Goal: Download file/media

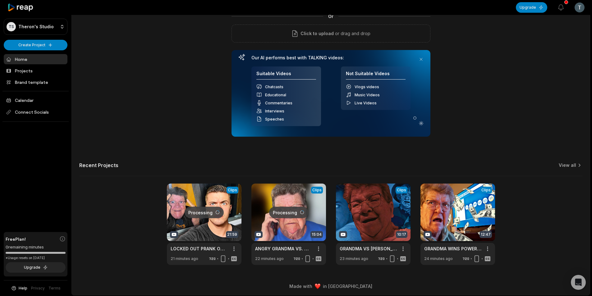
scroll to position [56, 0]
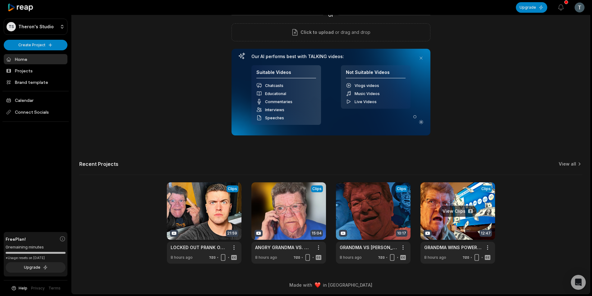
click at [441, 227] on link at bounding box center [457, 222] width 75 height 81
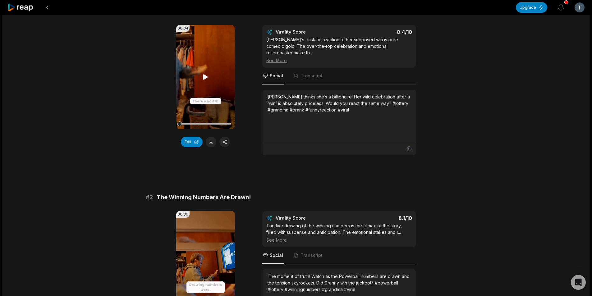
scroll to position [93, 0]
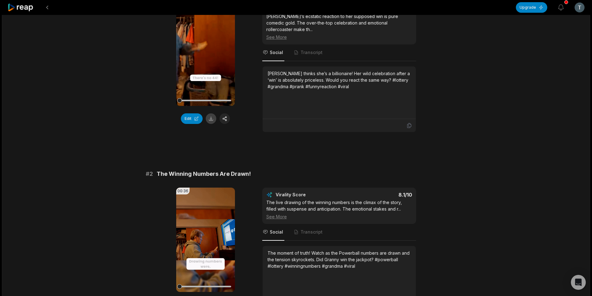
click at [209, 119] on button at bounding box center [211, 118] width 11 height 11
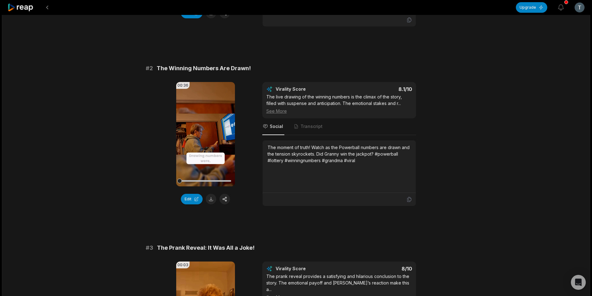
scroll to position [217, 0]
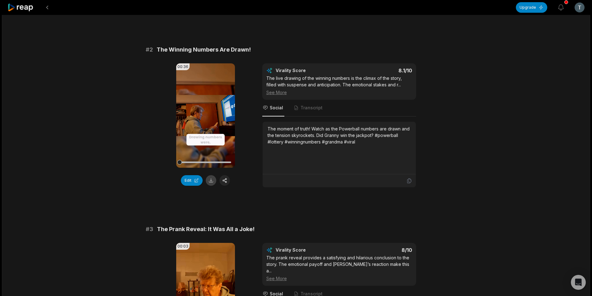
click at [207, 175] on button at bounding box center [211, 180] width 11 height 11
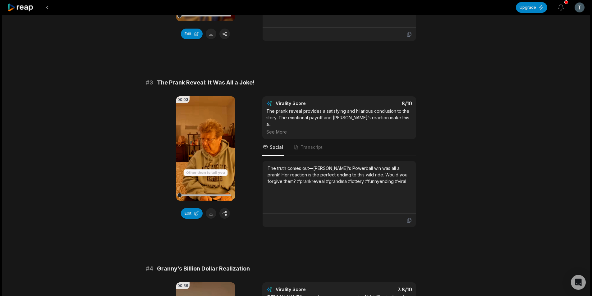
scroll to position [373, 0]
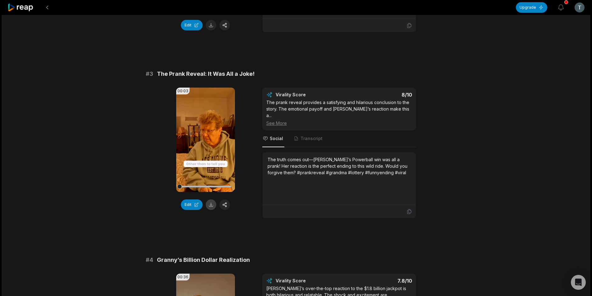
click at [213, 199] on button at bounding box center [211, 204] width 11 height 11
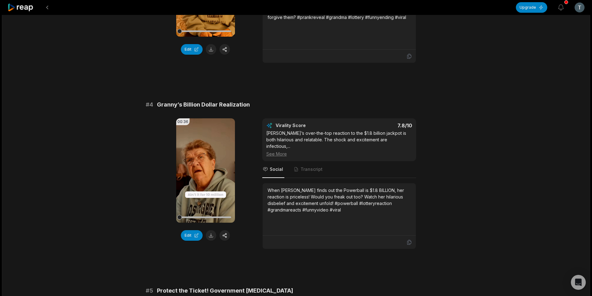
scroll to position [559, 0]
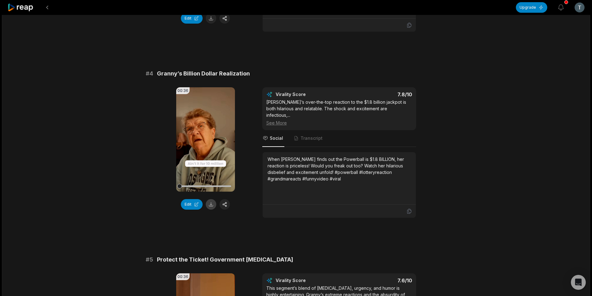
click at [213, 199] on button at bounding box center [211, 204] width 11 height 11
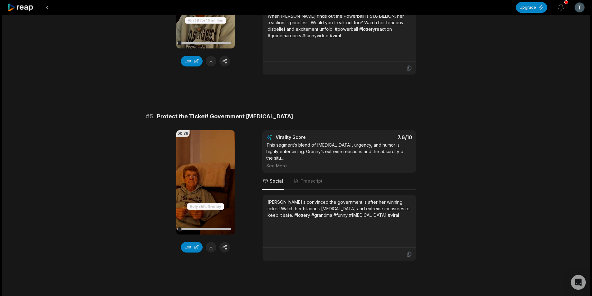
scroll to position [745, 0]
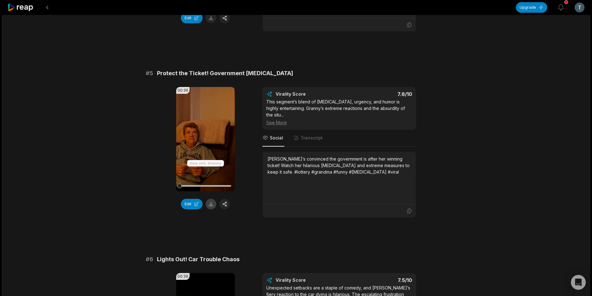
click at [207, 199] on button at bounding box center [211, 204] width 11 height 11
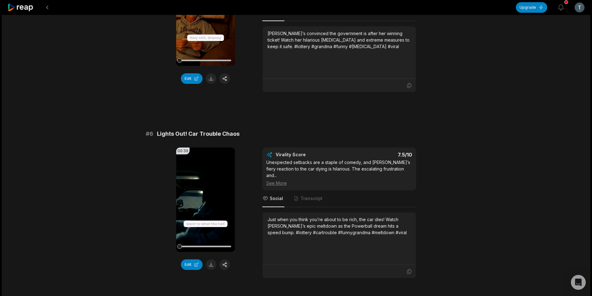
scroll to position [901, 0]
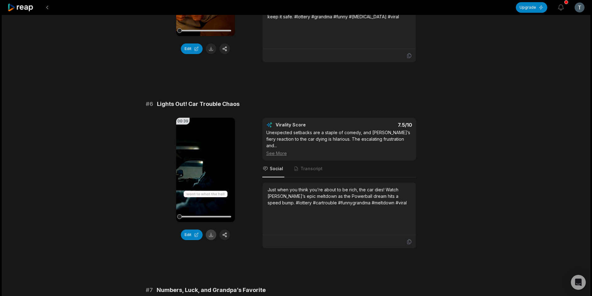
click at [214, 230] on button at bounding box center [211, 235] width 11 height 11
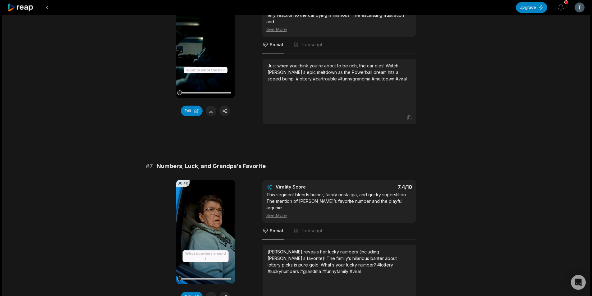
scroll to position [1025, 0]
click at [214, 291] on button at bounding box center [211, 296] width 11 height 11
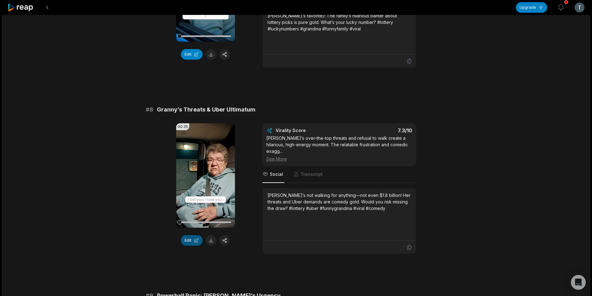
scroll to position [1274, 0]
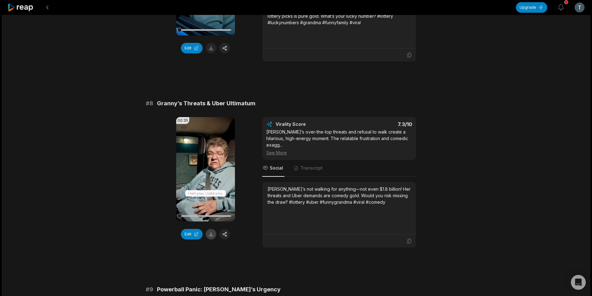
click at [211, 229] on button at bounding box center [211, 234] width 11 height 11
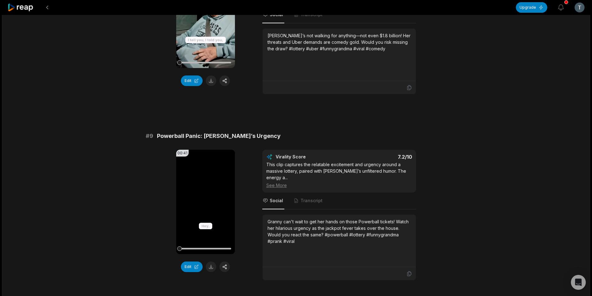
scroll to position [1429, 0]
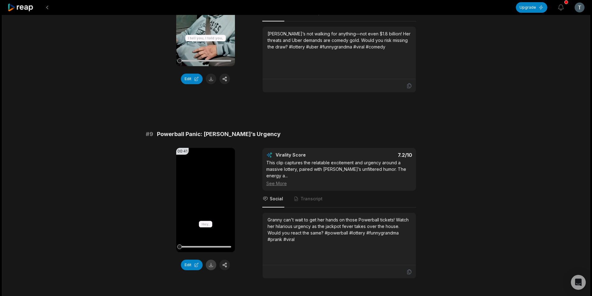
click at [209, 260] on button at bounding box center [211, 265] width 11 height 11
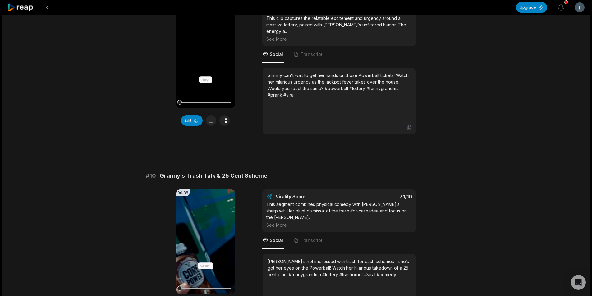
scroll to position [1584, 0]
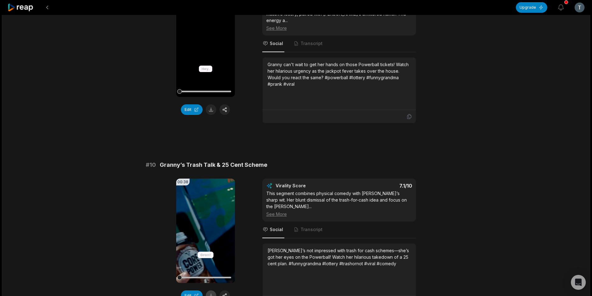
click at [210, 290] on button at bounding box center [211, 295] width 11 height 11
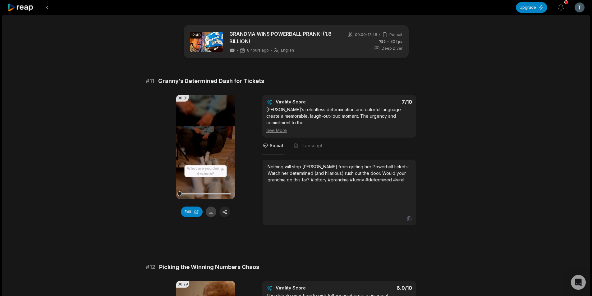
click at [210, 215] on button at bounding box center [211, 212] width 11 height 11
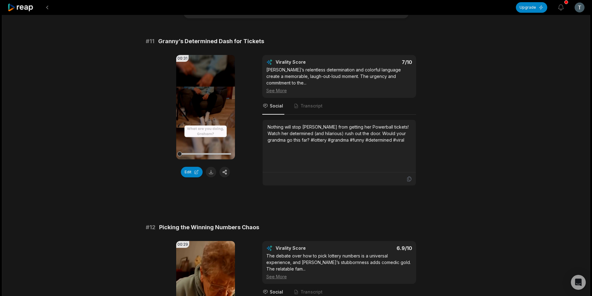
scroll to position [124, 0]
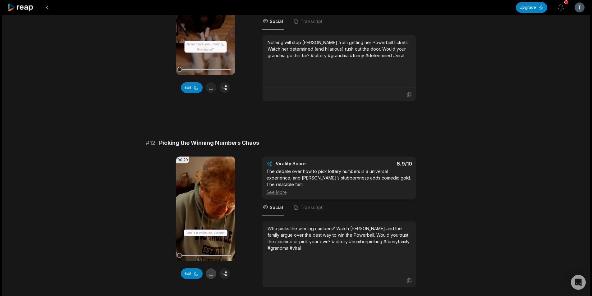
click at [210, 275] on button at bounding box center [211, 273] width 11 height 11
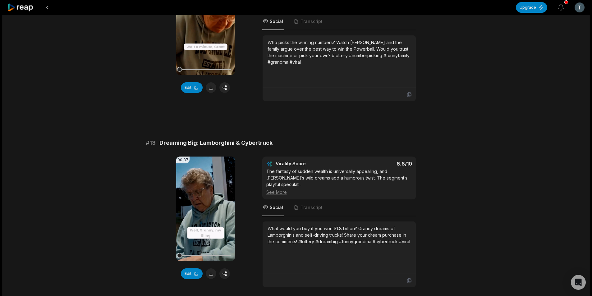
scroll to position [311, 0]
click at [214, 268] on button at bounding box center [211, 273] width 11 height 11
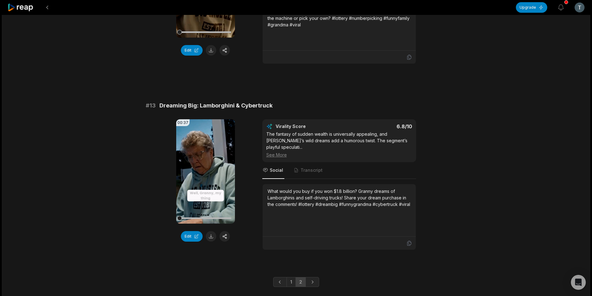
scroll to position [350, 0]
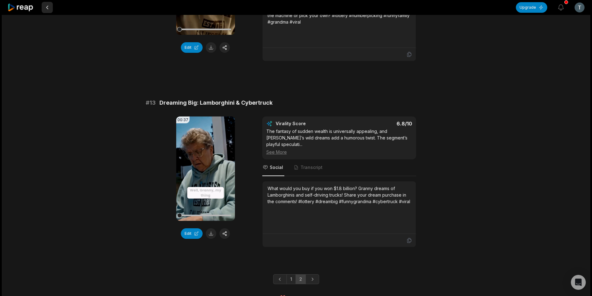
click at [47, 7] on button at bounding box center [47, 7] width 11 height 11
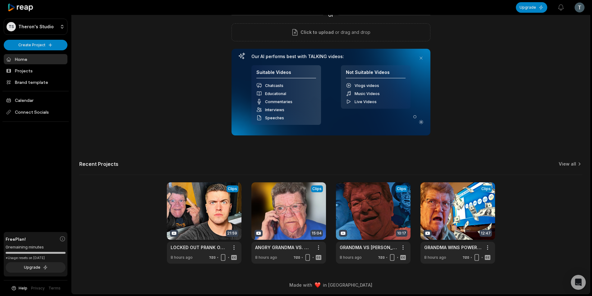
scroll to position [56, 0]
click at [378, 230] on link at bounding box center [373, 222] width 75 height 81
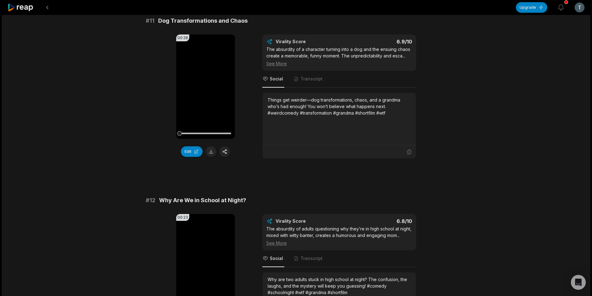
scroll to position [62, 0]
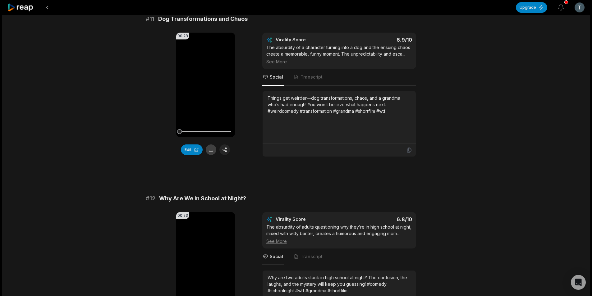
click at [214, 151] on button at bounding box center [211, 149] width 11 height 11
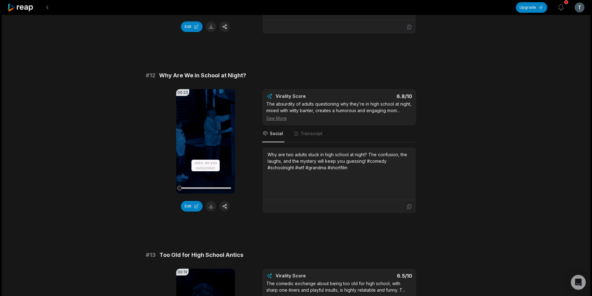
scroll to position [217, 0]
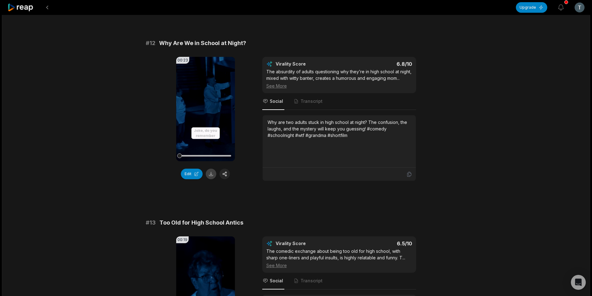
click at [209, 177] on button at bounding box center [211, 174] width 11 height 11
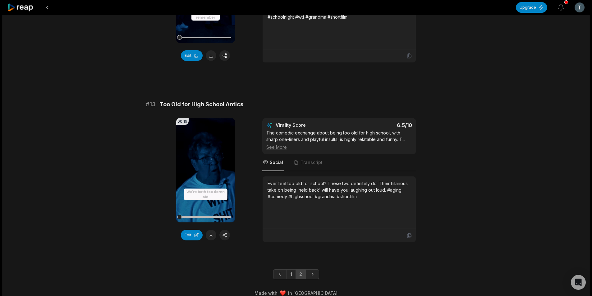
scroll to position [344, 0]
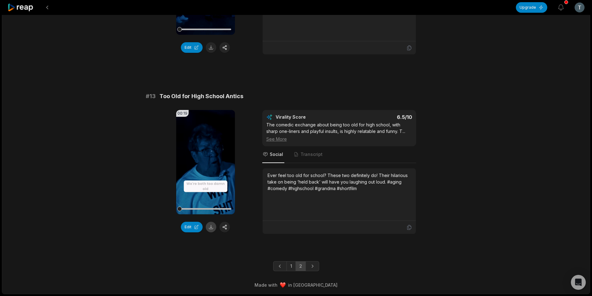
click at [212, 224] on button at bounding box center [211, 227] width 11 height 11
click at [50, 8] on button at bounding box center [47, 7] width 11 height 11
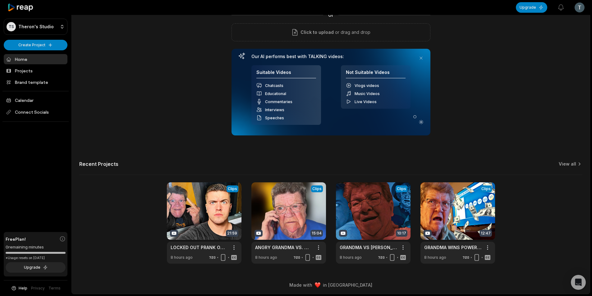
scroll to position [56, 0]
click at [288, 227] on link at bounding box center [288, 222] width 75 height 81
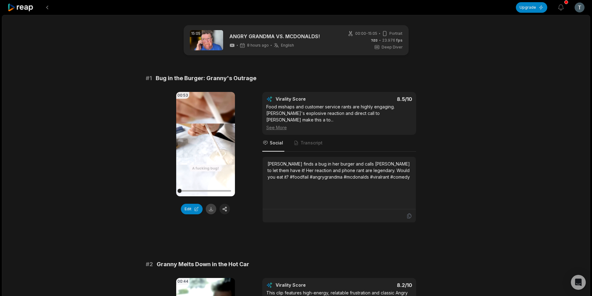
click at [213, 211] on button at bounding box center [211, 209] width 11 height 11
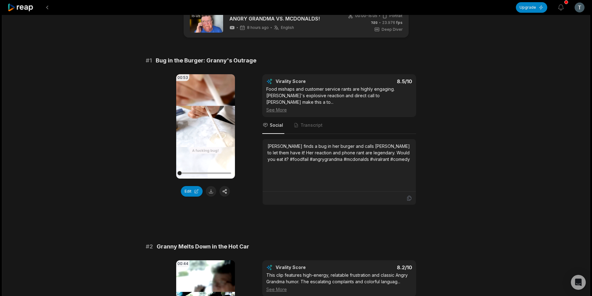
click at [210, 242] on span "Granny Melts Down in the Hot Car" at bounding box center [203, 246] width 93 height 9
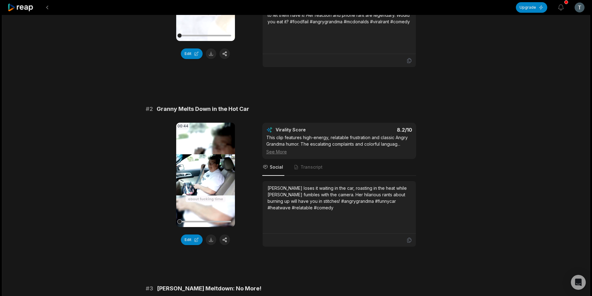
click at [209, 242] on button at bounding box center [211, 240] width 11 height 11
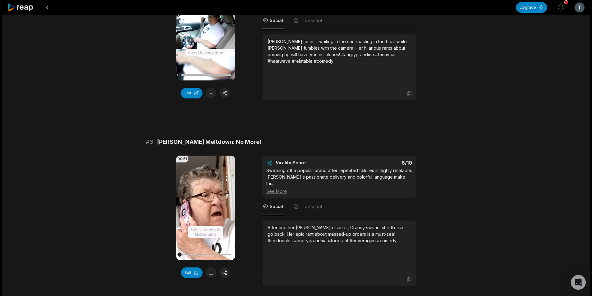
scroll to position [311, 0]
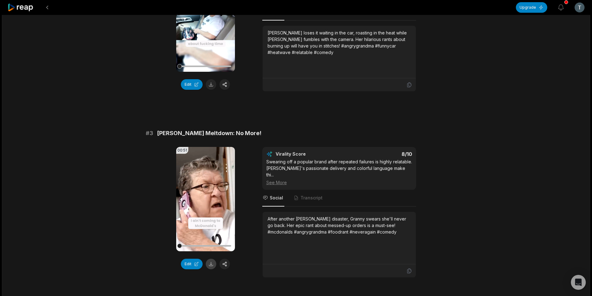
click at [212, 266] on button at bounding box center [211, 264] width 11 height 11
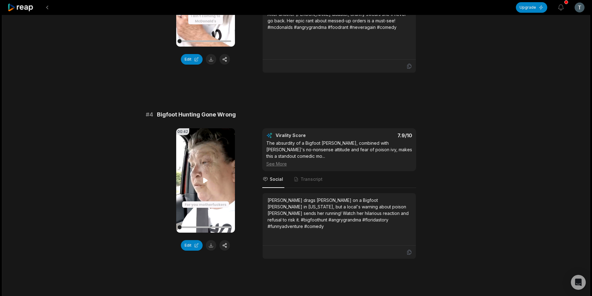
scroll to position [528, 0]
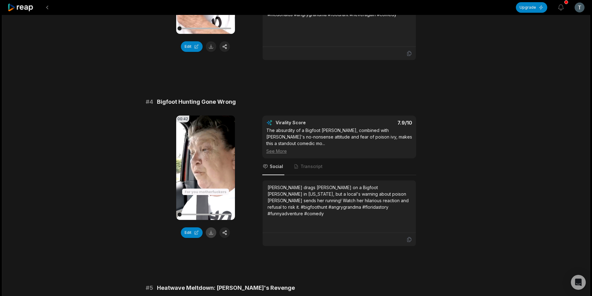
click at [209, 227] on button at bounding box center [211, 232] width 11 height 11
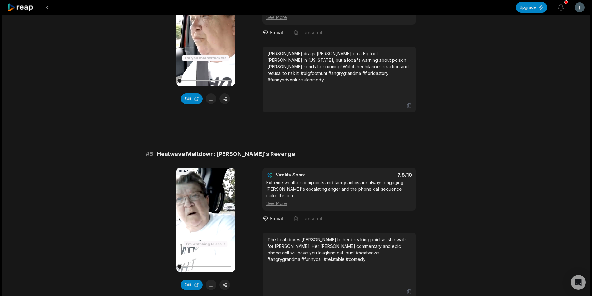
scroll to position [683, 0]
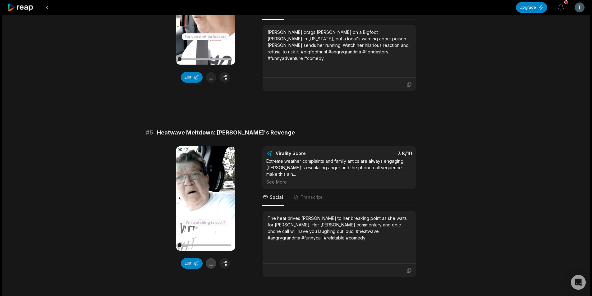
click at [211, 258] on button at bounding box center [211, 263] width 11 height 11
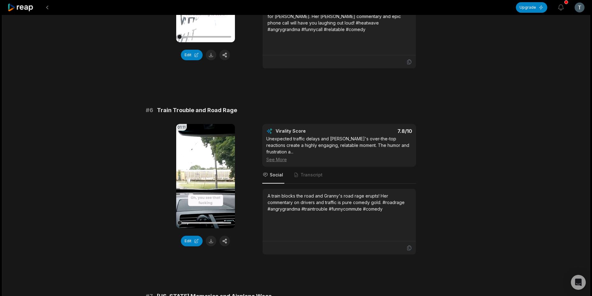
scroll to position [963, 0]
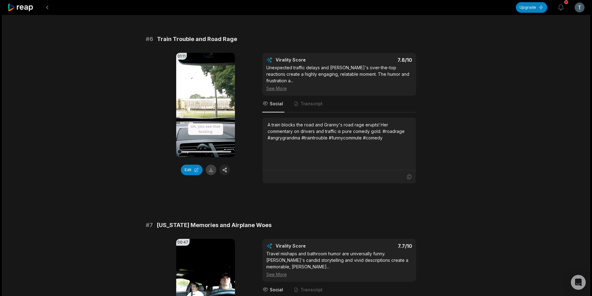
click at [208, 165] on button at bounding box center [211, 170] width 11 height 11
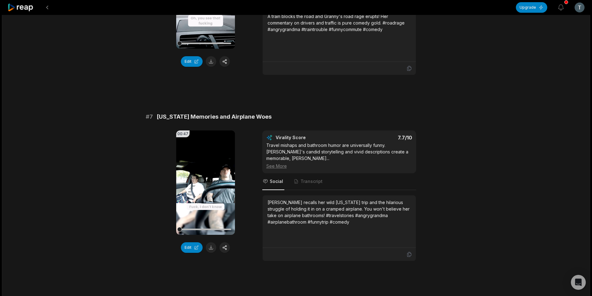
scroll to position [1118, 0]
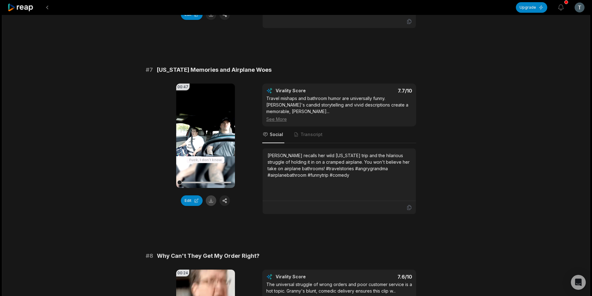
click at [212, 195] on button at bounding box center [211, 200] width 11 height 11
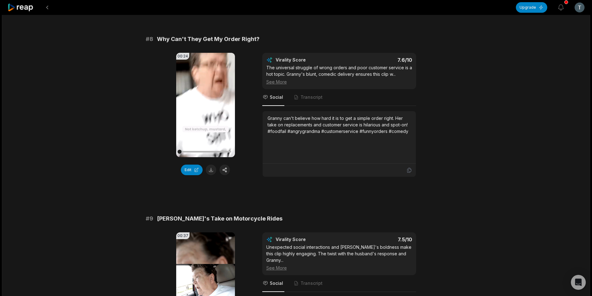
scroll to position [1336, 0]
click at [214, 164] on button at bounding box center [211, 169] width 11 height 11
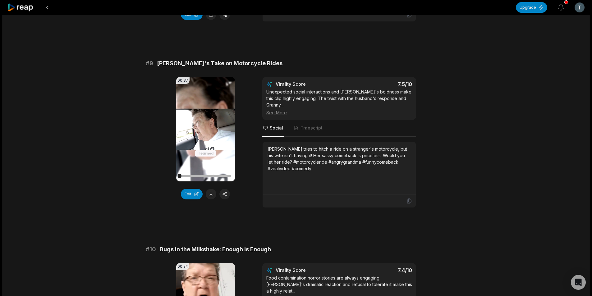
scroll to position [1491, 0]
click at [210, 188] on button at bounding box center [211, 193] width 11 height 11
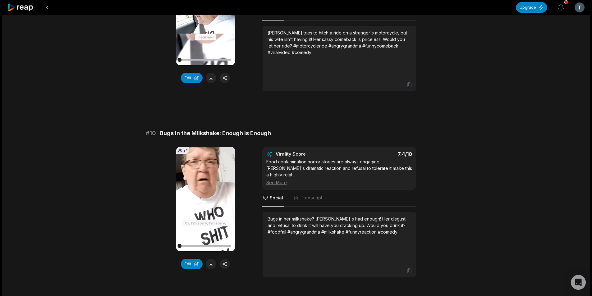
scroll to position [1611, 0]
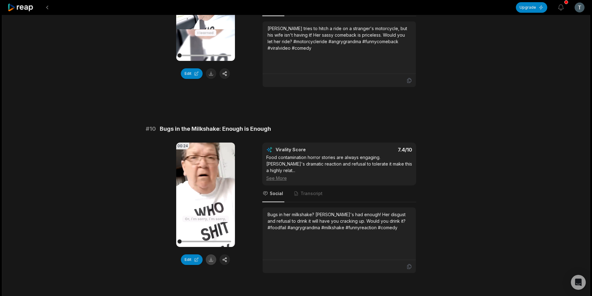
click at [208, 254] on button at bounding box center [211, 259] width 11 height 11
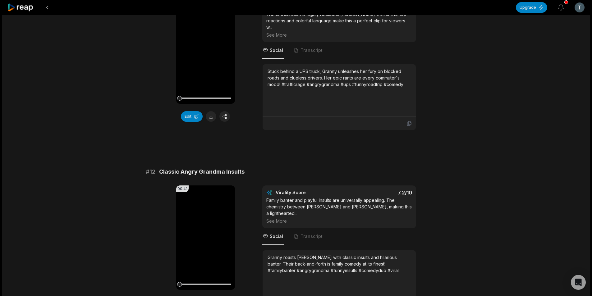
scroll to position [93, 0]
click at [209, 116] on button at bounding box center [211, 116] width 11 height 11
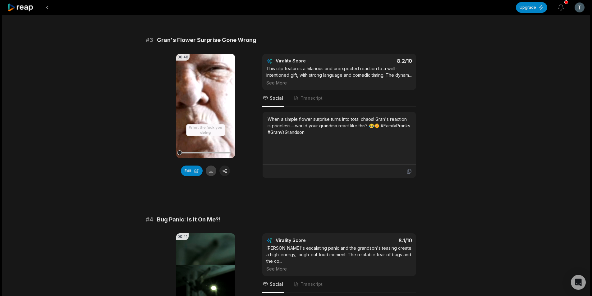
click at [209, 166] on button at bounding box center [211, 171] width 11 height 11
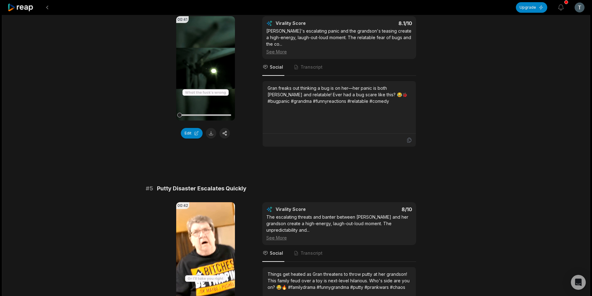
scroll to position [621, 0]
click at [210, 136] on button at bounding box center [211, 133] width 11 height 11
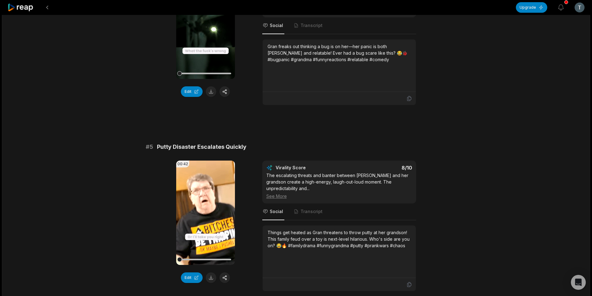
scroll to position [808, 0]
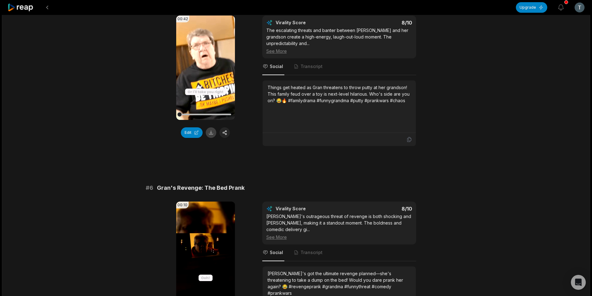
click at [214, 132] on button at bounding box center [211, 132] width 11 height 11
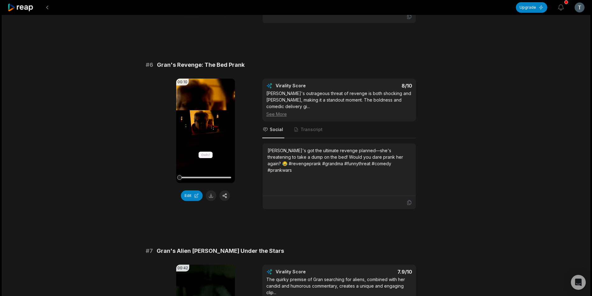
scroll to position [963, 0]
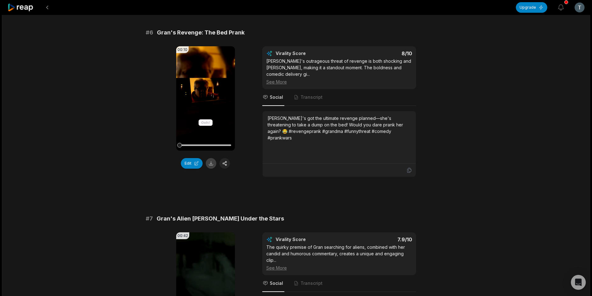
click at [210, 161] on button at bounding box center [211, 163] width 11 height 11
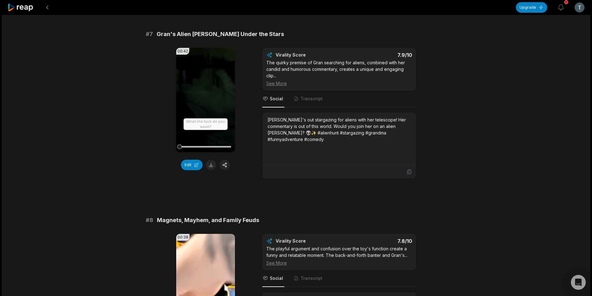
scroll to position [1149, 0]
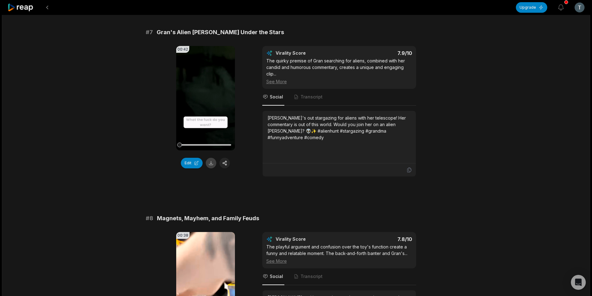
click at [210, 158] on button at bounding box center [211, 163] width 11 height 11
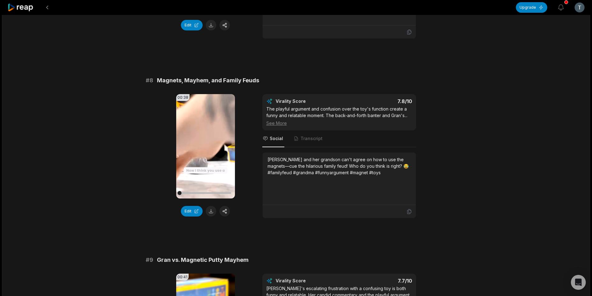
scroll to position [1336, 0]
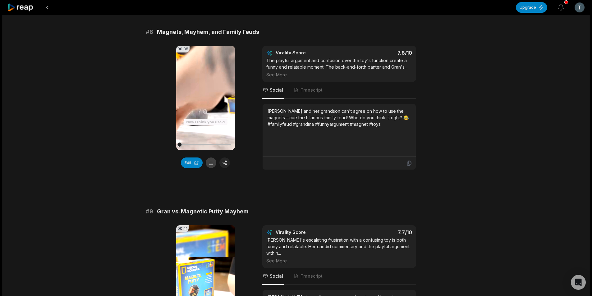
click at [212, 159] on button at bounding box center [211, 162] width 11 height 11
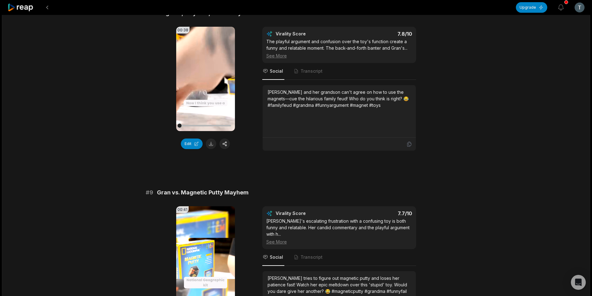
scroll to position [1460, 0]
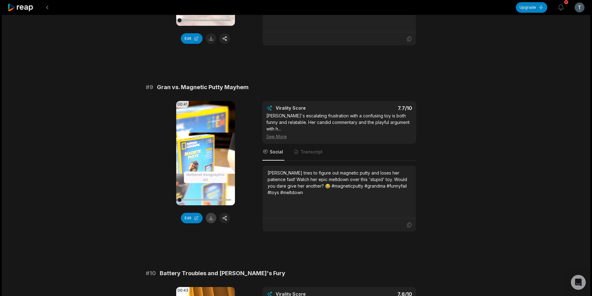
click at [208, 213] on button at bounding box center [211, 218] width 11 height 11
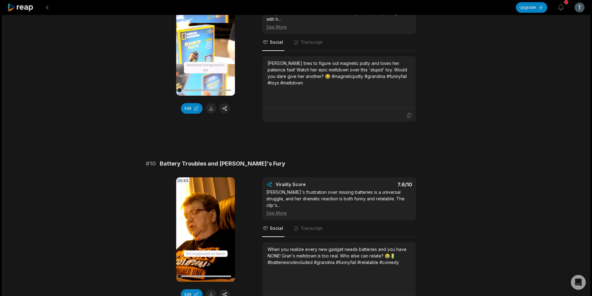
scroll to position [1615, 0]
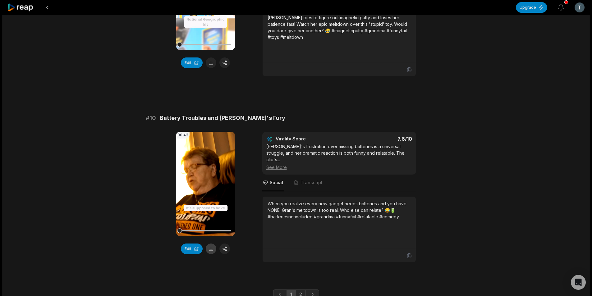
click at [211, 244] on button at bounding box center [211, 249] width 11 height 11
click at [301, 290] on link "2" at bounding box center [300, 295] width 10 height 10
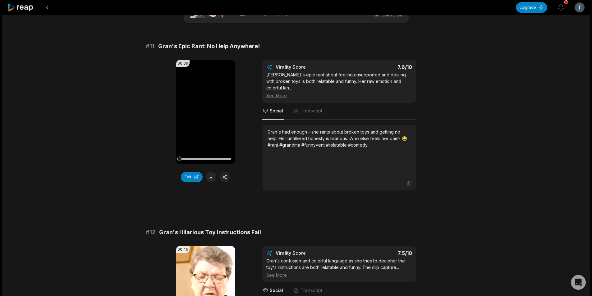
scroll to position [31, 0]
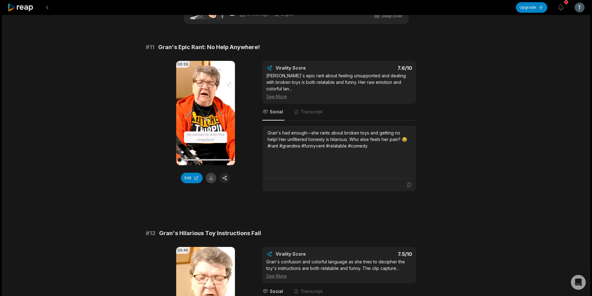
click at [212, 181] on button at bounding box center [211, 178] width 11 height 11
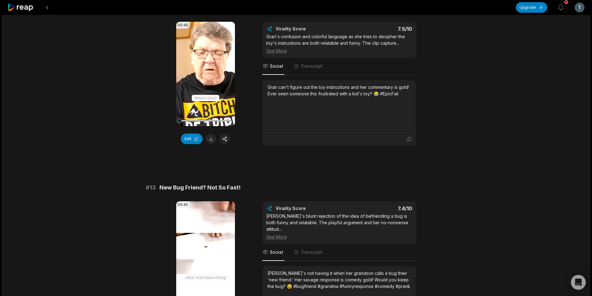
scroll to position [280, 0]
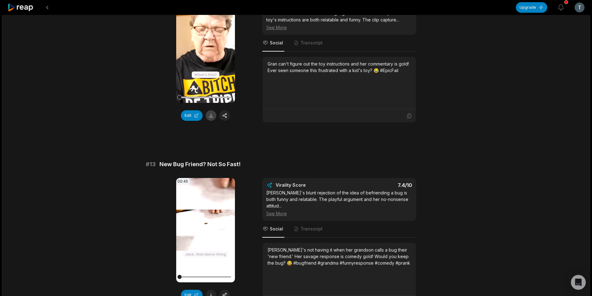
click at [212, 110] on button at bounding box center [211, 115] width 11 height 11
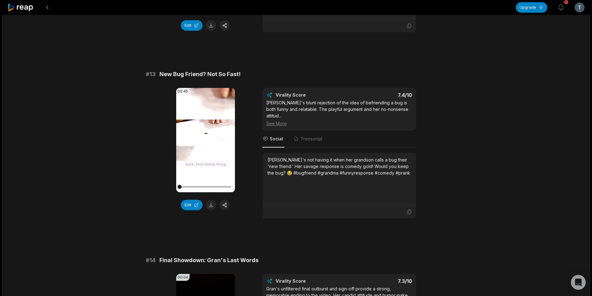
scroll to position [373, 0]
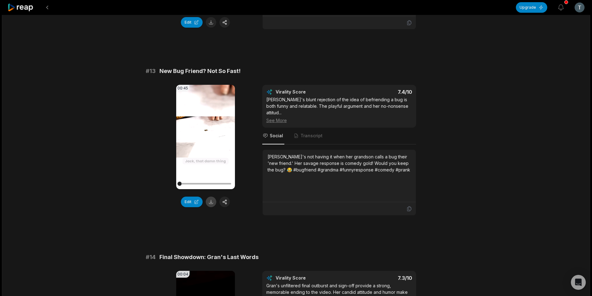
click at [213, 197] on button at bounding box center [211, 202] width 11 height 11
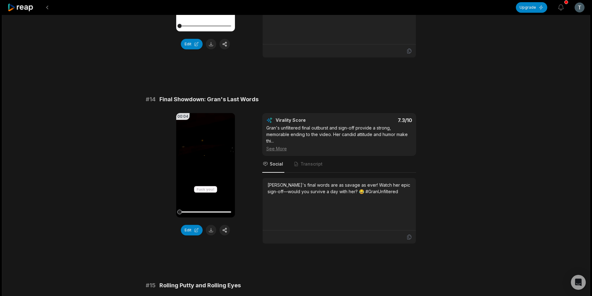
scroll to position [559, 0]
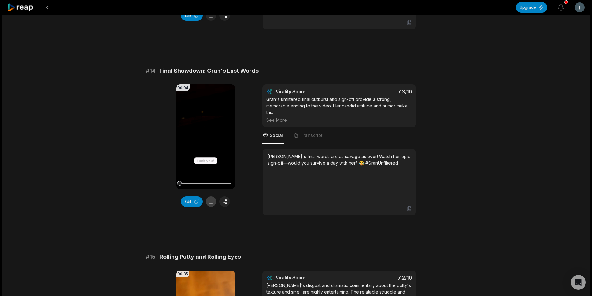
click at [209, 196] on button at bounding box center [211, 201] width 11 height 11
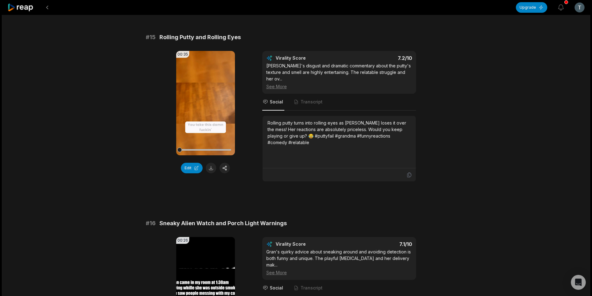
scroll to position [808, 0]
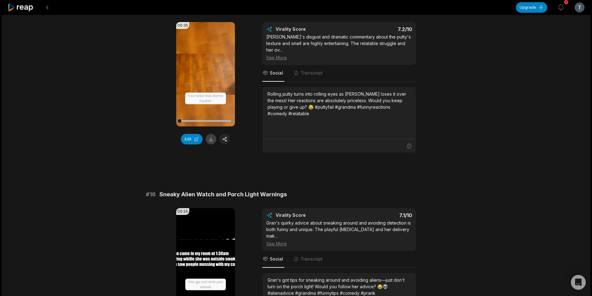
click at [210, 134] on button at bounding box center [211, 139] width 11 height 11
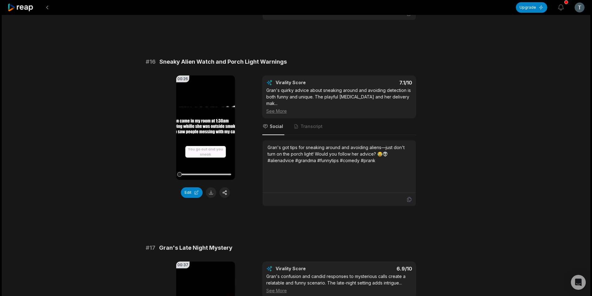
scroll to position [963, 0]
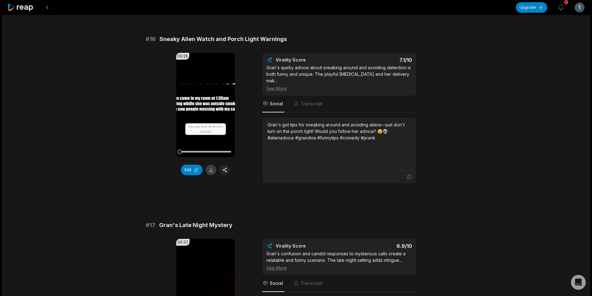
click at [209, 165] on button at bounding box center [211, 170] width 11 height 11
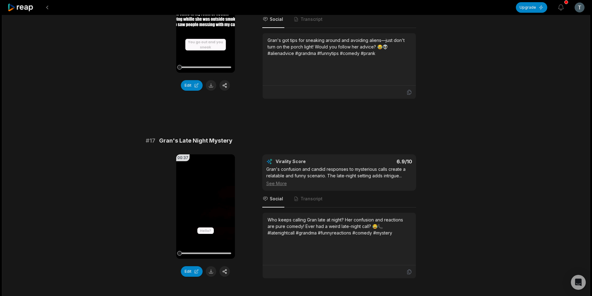
scroll to position [1066, 0]
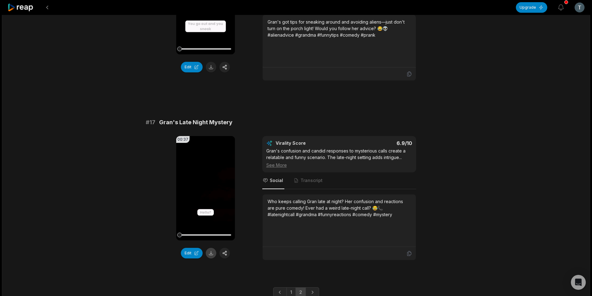
click at [212, 248] on button at bounding box center [211, 253] width 11 height 11
click at [48, 7] on button at bounding box center [47, 7] width 11 height 11
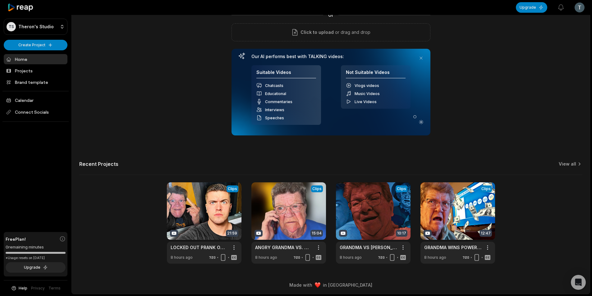
scroll to position [56, 0]
